Goal: Find specific page/section: Find specific page/section

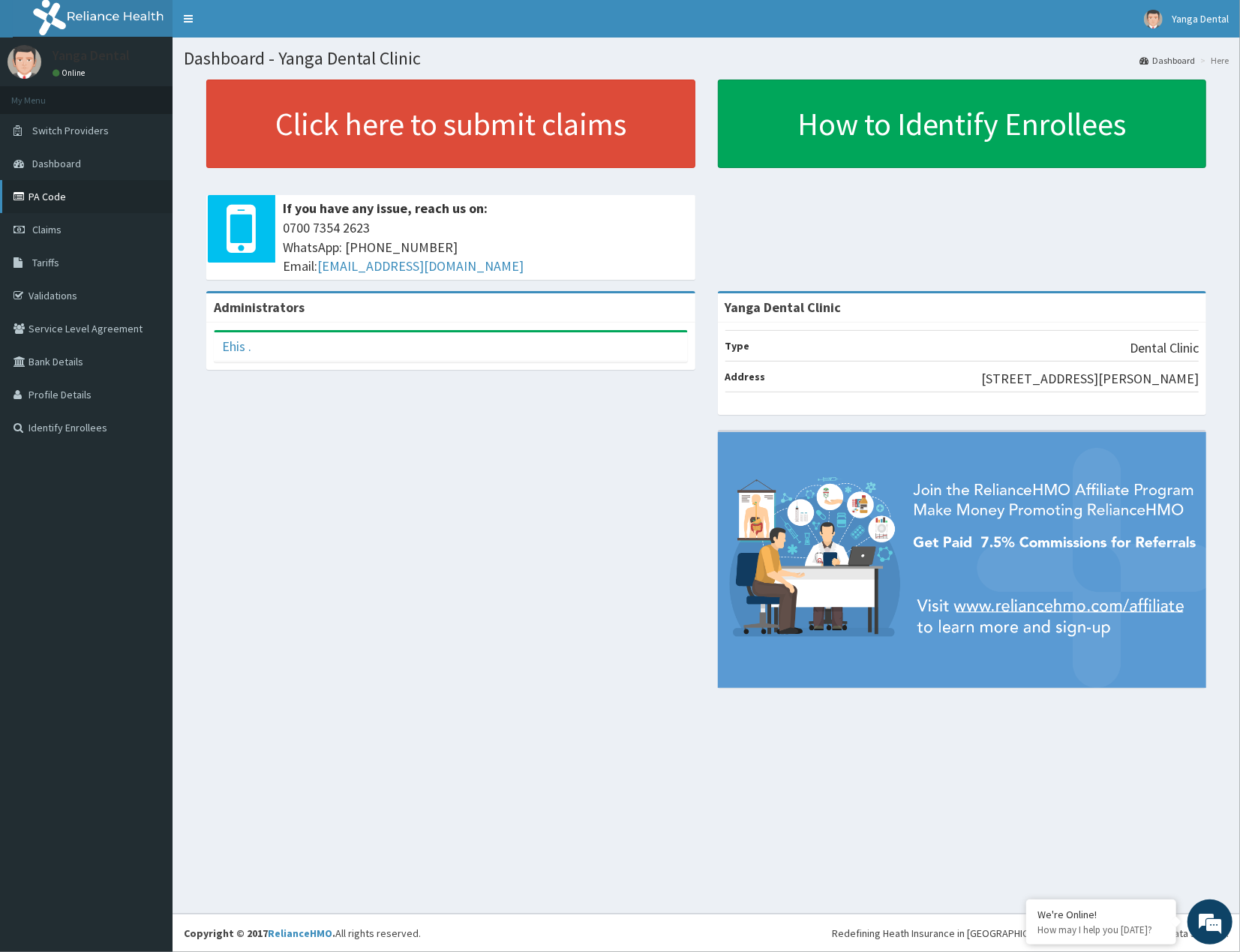
click at [66, 208] on link "PA Code" at bounding box center [86, 196] width 172 height 33
click at [70, 203] on link "PA Code" at bounding box center [86, 196] width 172 height 33
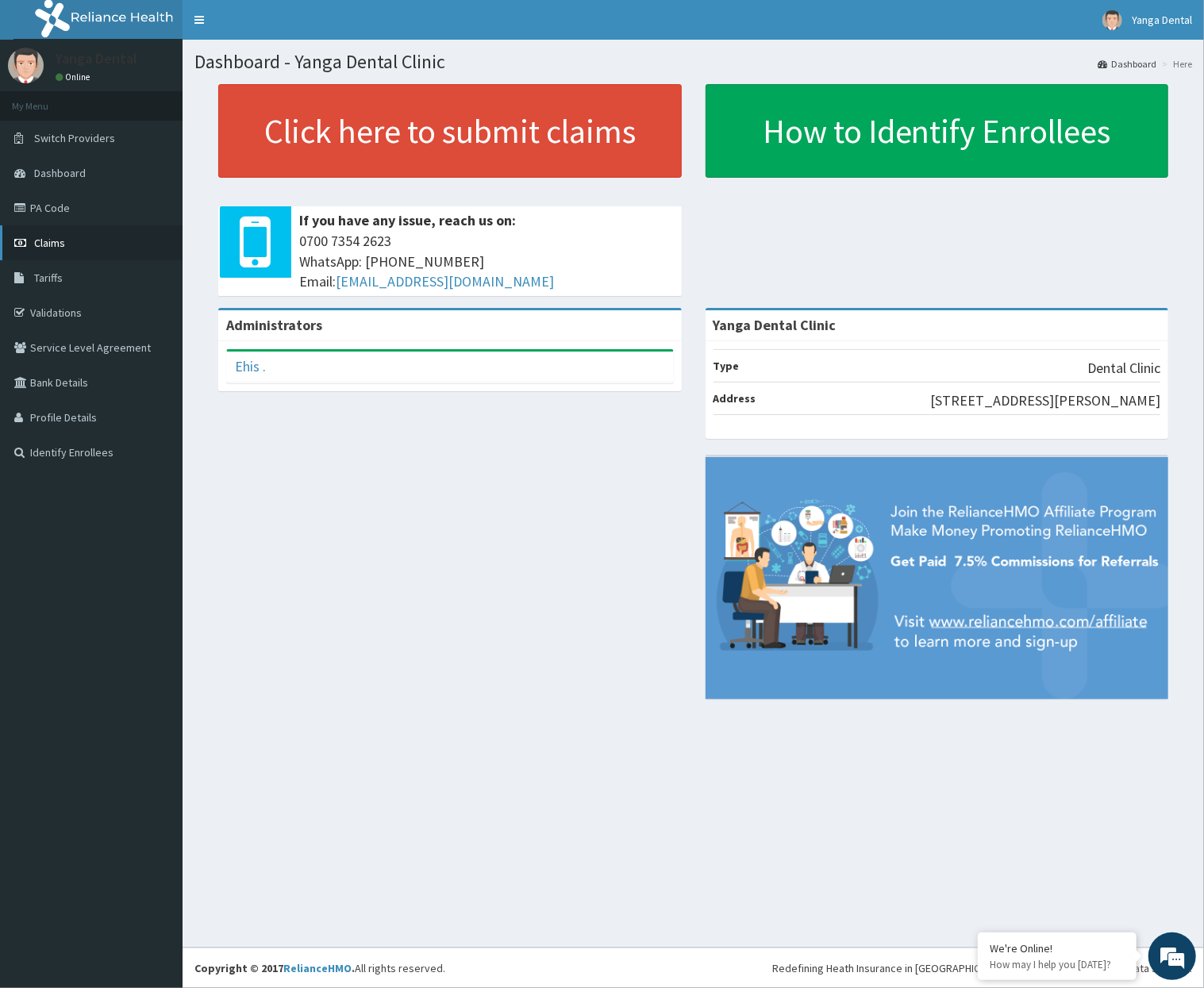
click at [67, 232] on link "Claims" at bounding box center [91, 242] width 183 height 35
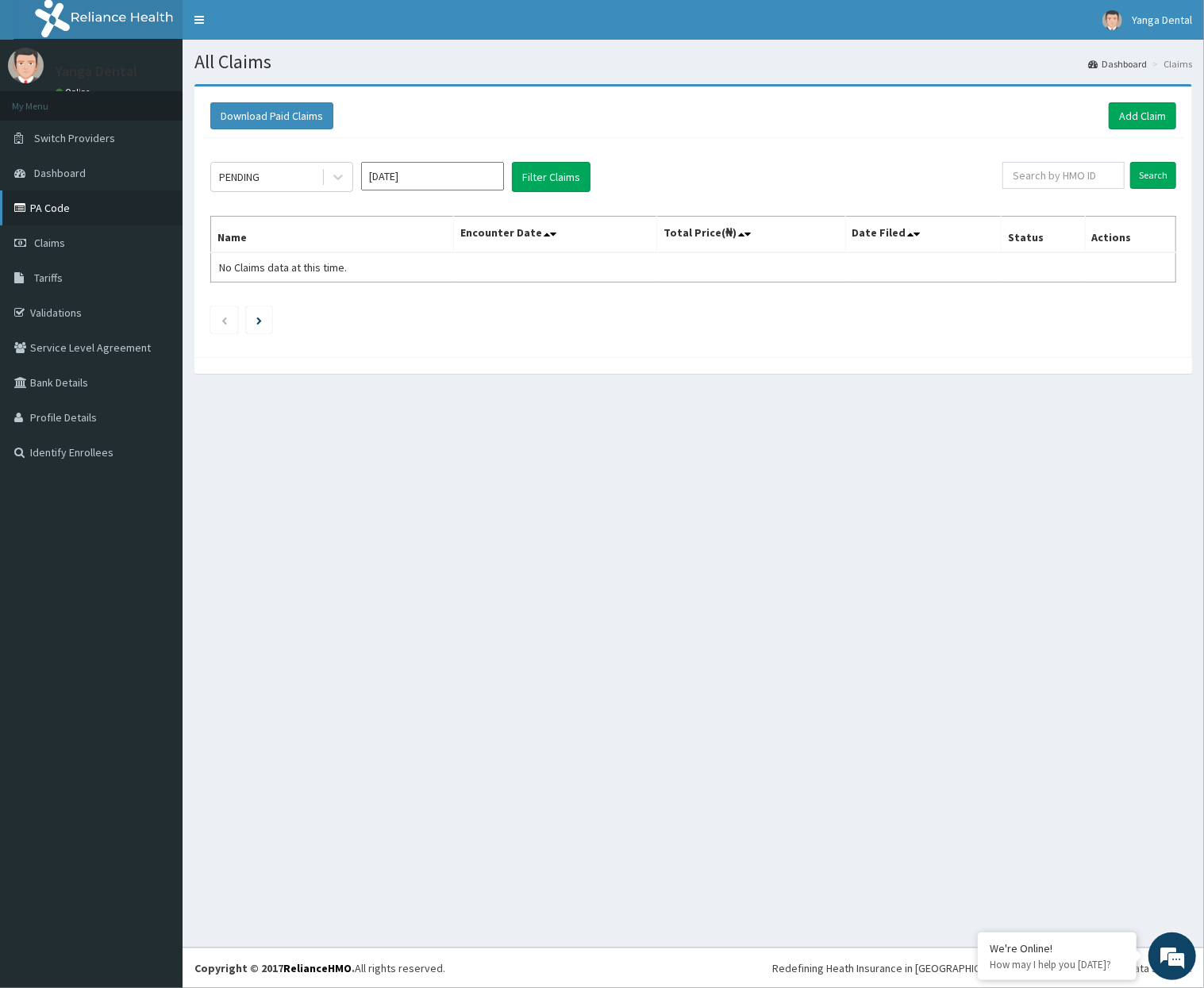
click at [74, 207] on link "PA Code" at bounding box center [91, 207] width 183 height 35
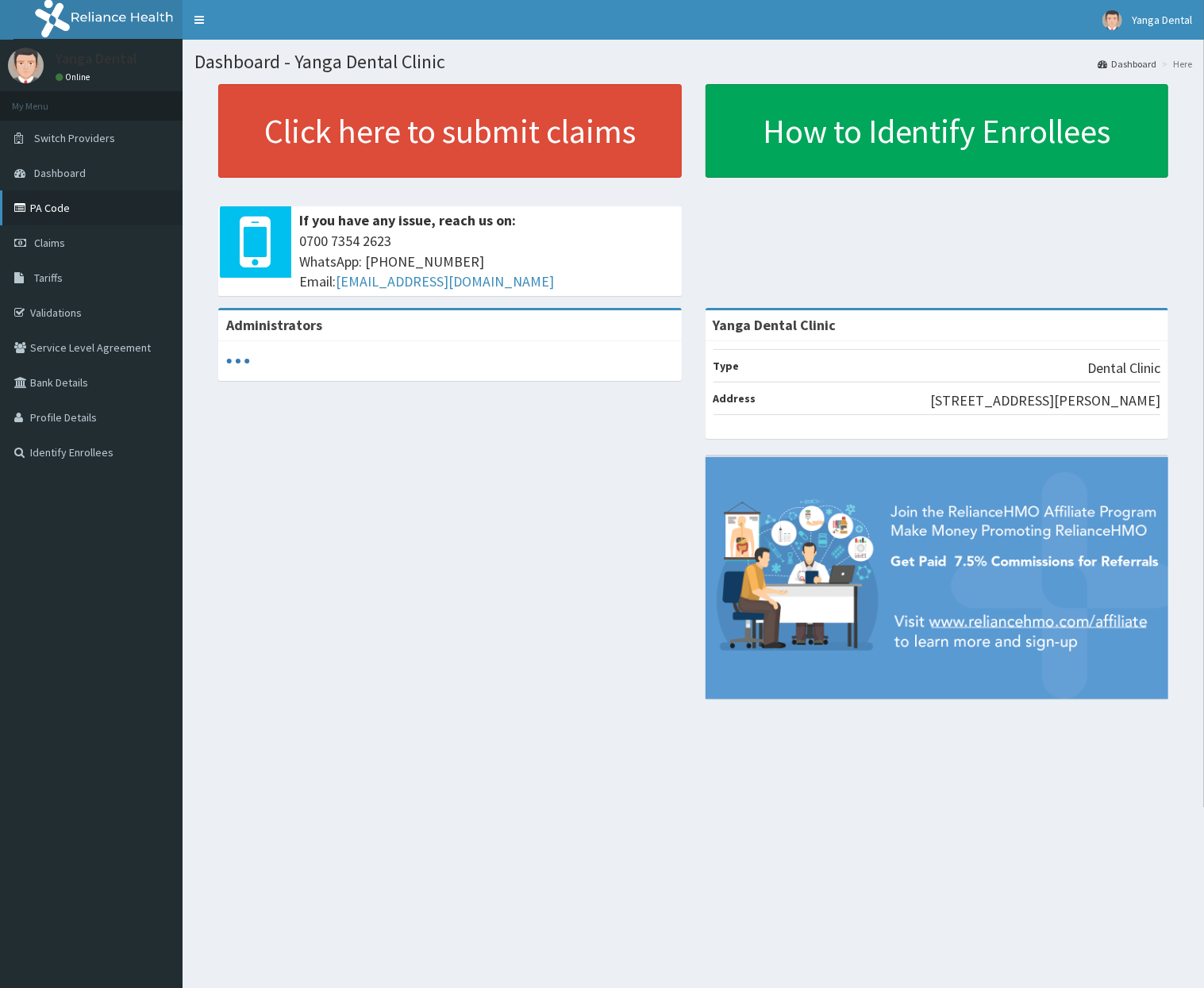
click at [49, 211] on link "PA Code" at bounding box center [91, 207] width 183 height 35
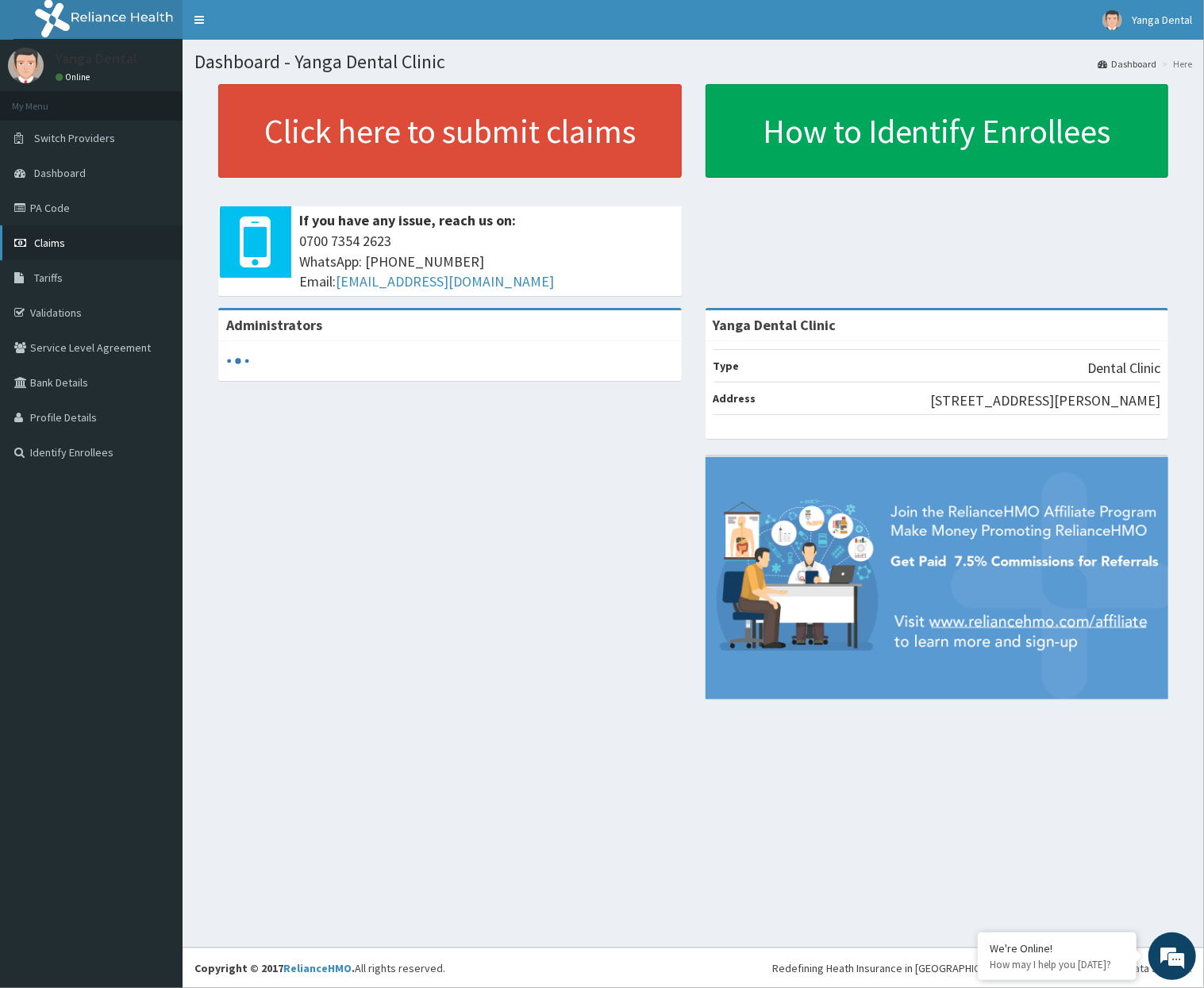
click at [76, 242] on link "Claims" at bounding box center [91, 242] width 183 height 35
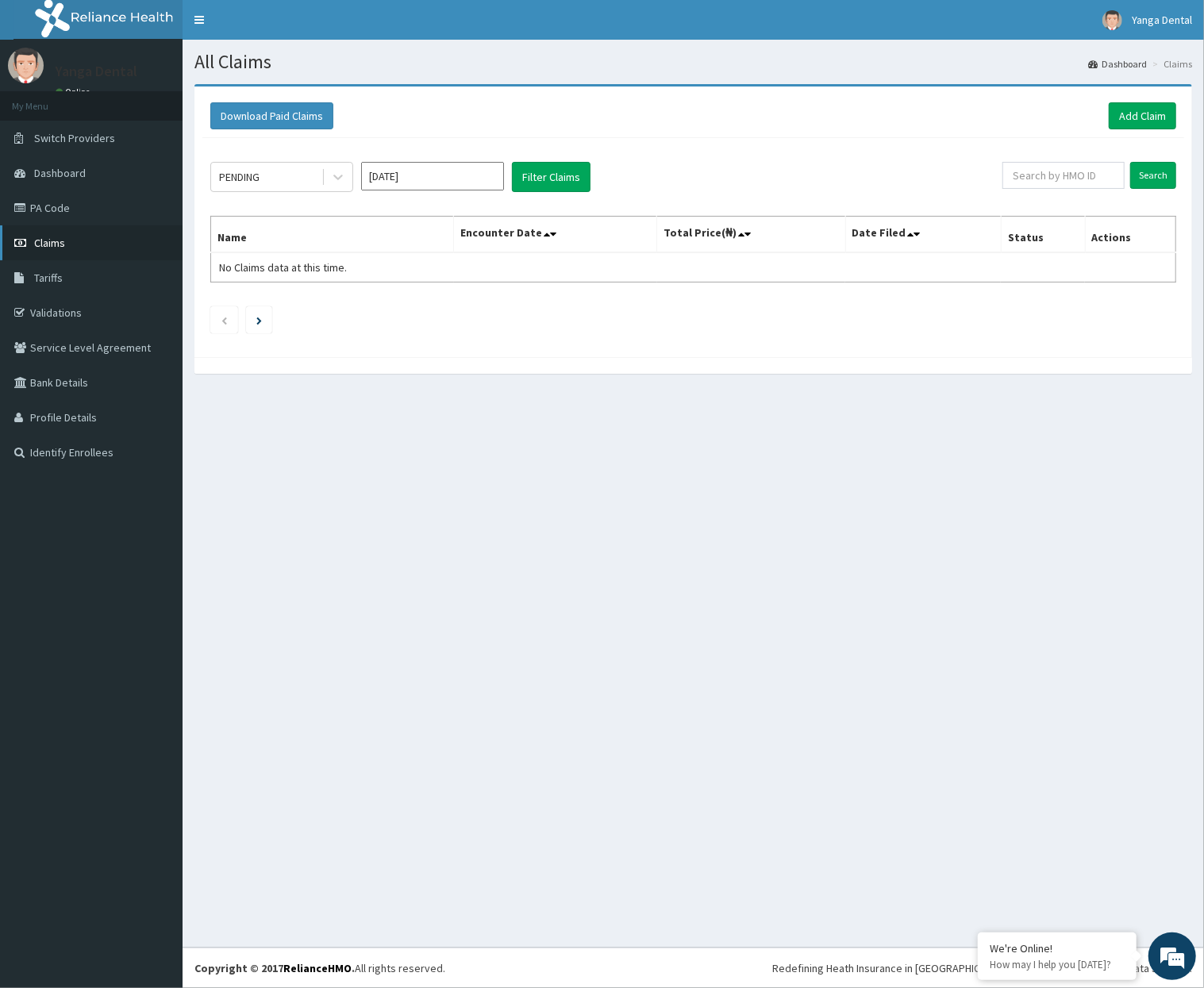
click at [84, 245] on link "Claims" at bounding box center [91, 242] width 183 height 35
click at [68, 200] on link "PA Code" at bounding box center [91, 207] width 183 height 35
